Goal: Information Seeking & Learning: Find specific page/section

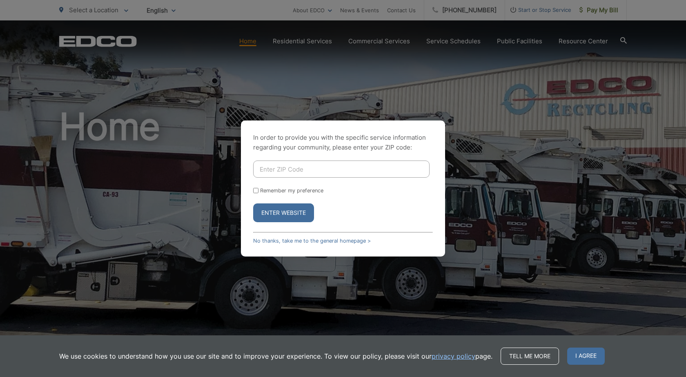
click at [264, 171] on input "Enter ZIP Code" at bounding box center [341, 168] width 176 height 17
type input "92532"
click at [253, 203] on button "Enter Website" at bounding box center [283, 212] width 61 height 19
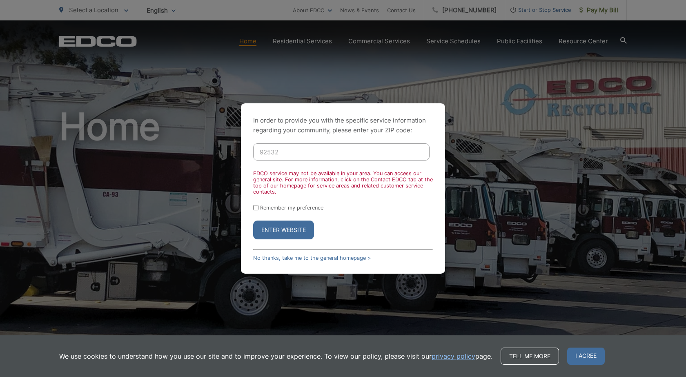
click at [285, 232] on button "Enter Website" at bounding box center [283, 229] width 61 height 19
click at [275, 256] on link "No thanks, take me to the general homepage >" at bounding box center [312, 258] width 118 height 6
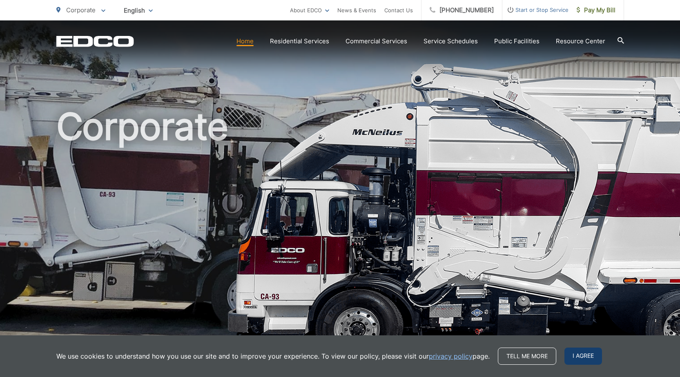
click at [576, 356] on span "I agree" at bounding box center [583, 355] width 38 height 17
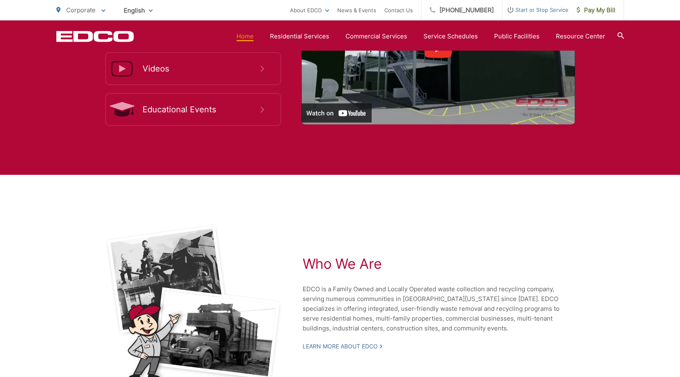
scroll to position [1475, 0]
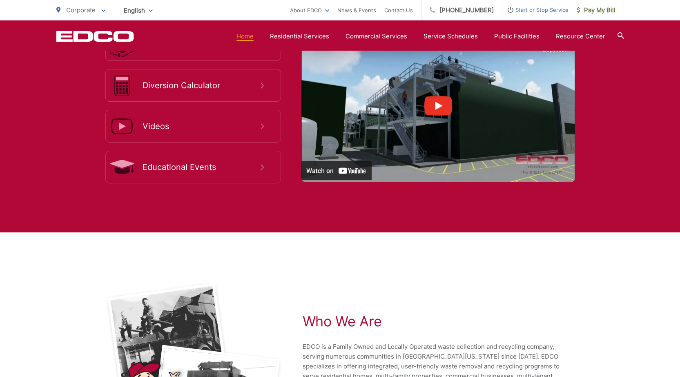
click at [618, 31] on div at bounding box center [620, 37] width 7 height 16
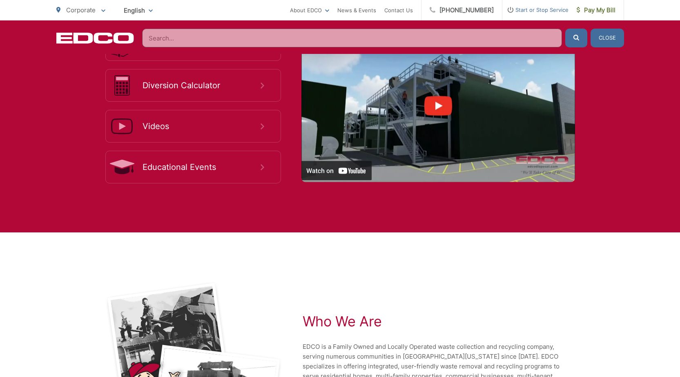
click at [173, 39] on input "Search" at bounding box center [352, 38] width 420 height 19
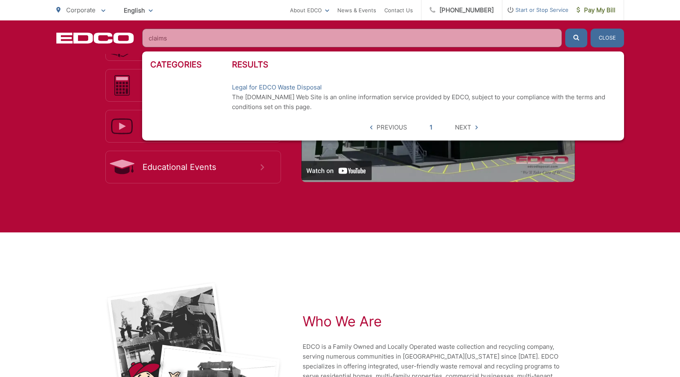
type input "claims"
click at [565, 29] on button "submit" at bounding box center [576, 38] width 22 height 19
click at [274, 91] on link "Legal for EDCO Waste Disposal" at bounding box center [277, 87] width 90 height 10
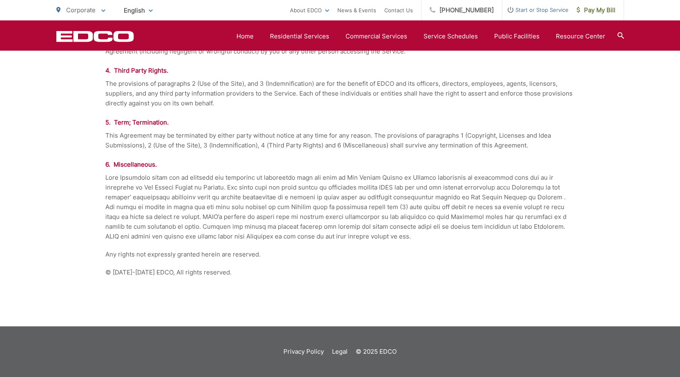
scroll to position [791, 0]
click at [251, 32] on link "Home" at bounding box center [244, 36] width 17 height 10
